Goal: Task Accomplishment & Management: Manage account settings

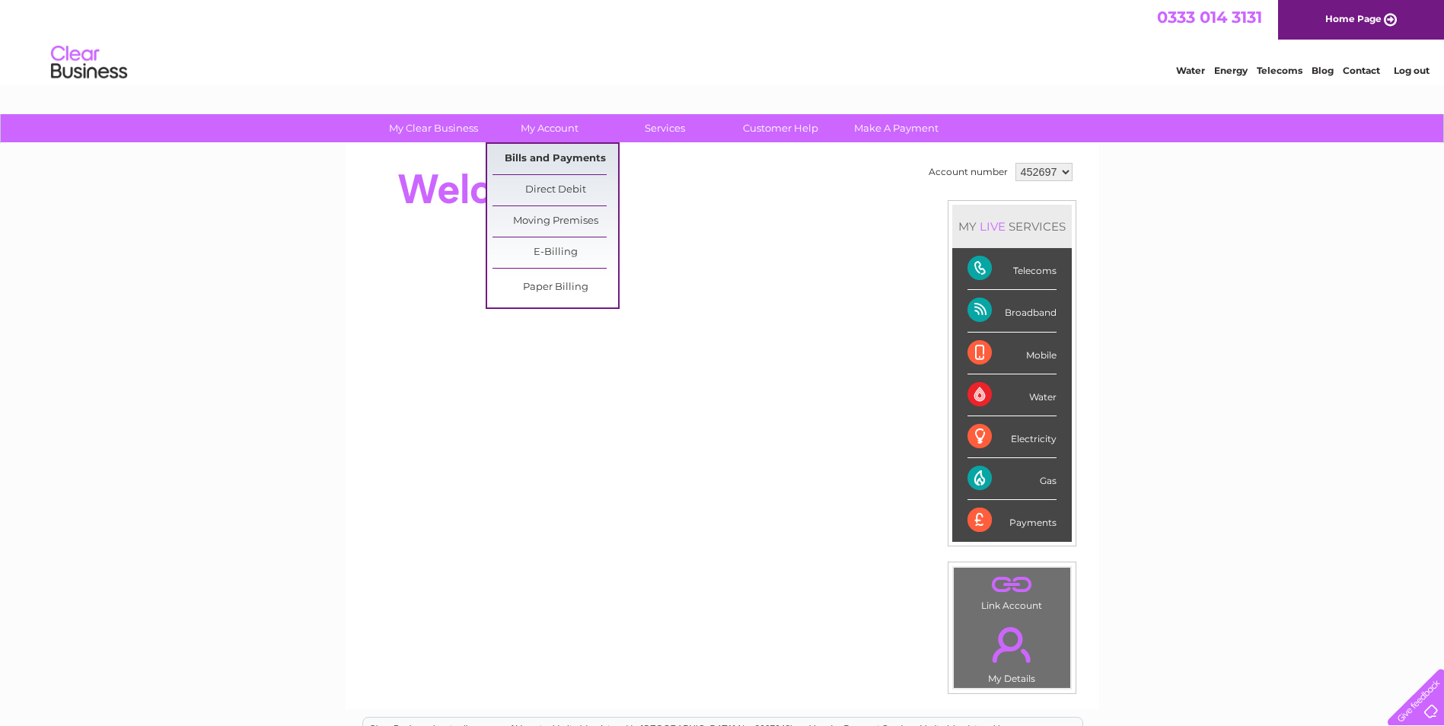
click at [540, 154] on link "Bills and Payments" at bounding box center [556, 159] width 126 height 30
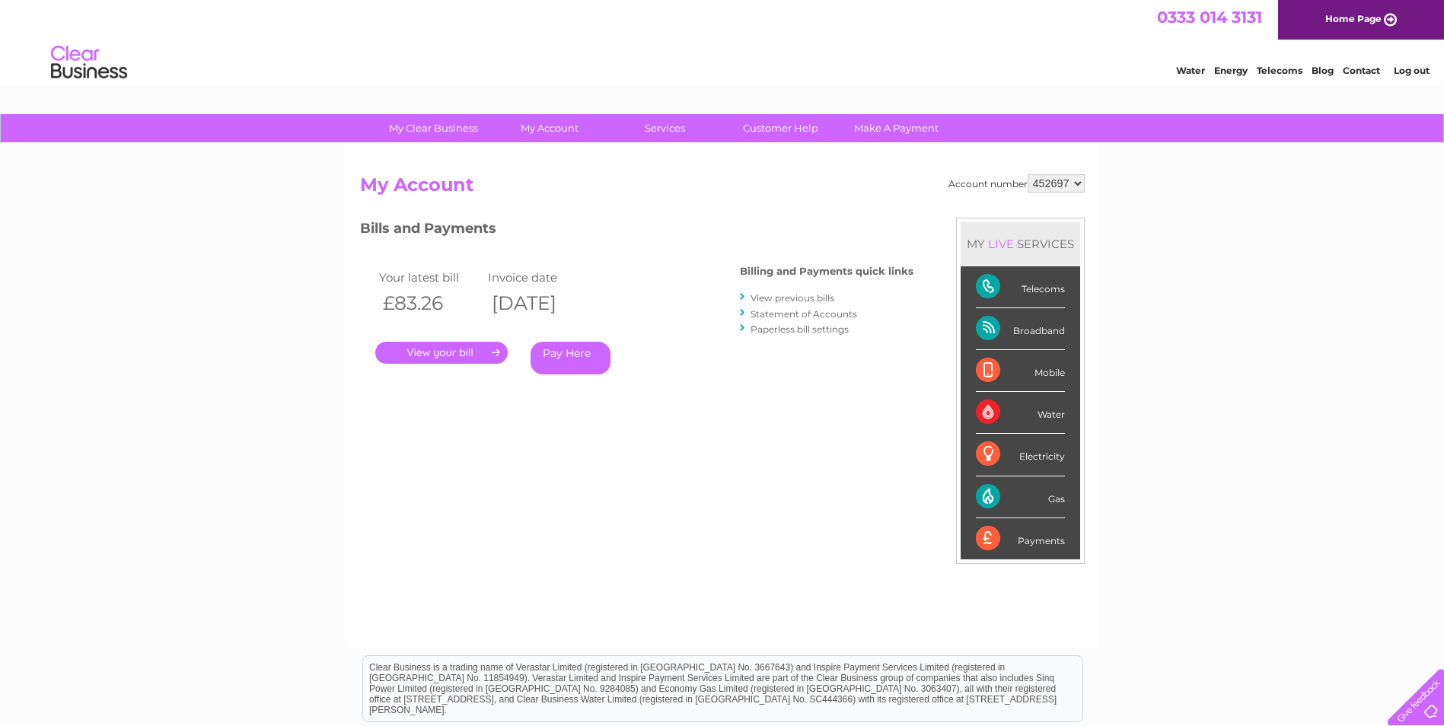
click at [452, 346] on link "." at bounding box center [441, 353] width 132 height 22
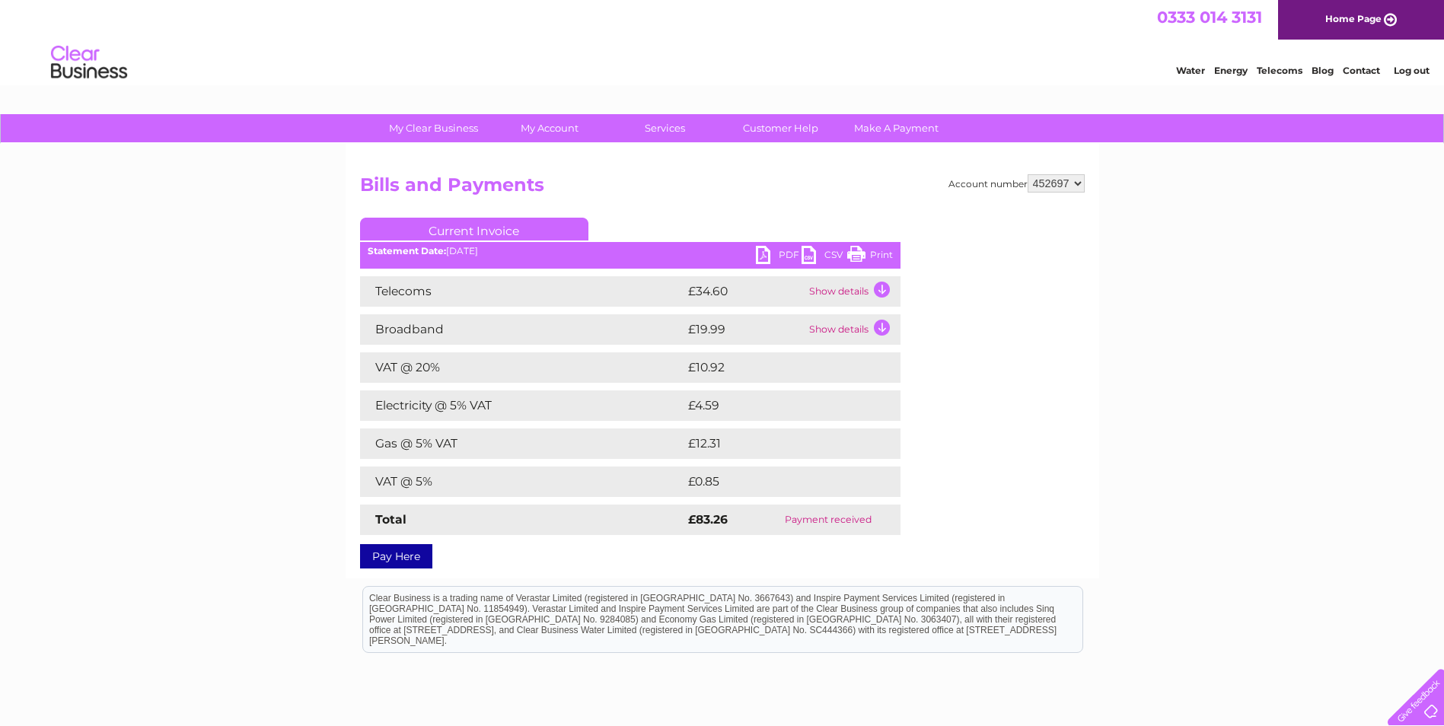
click at [784, 252] on link "PDF" at bounding box center [779, 257] width 46 height 22
